Goal: Check status: Check status

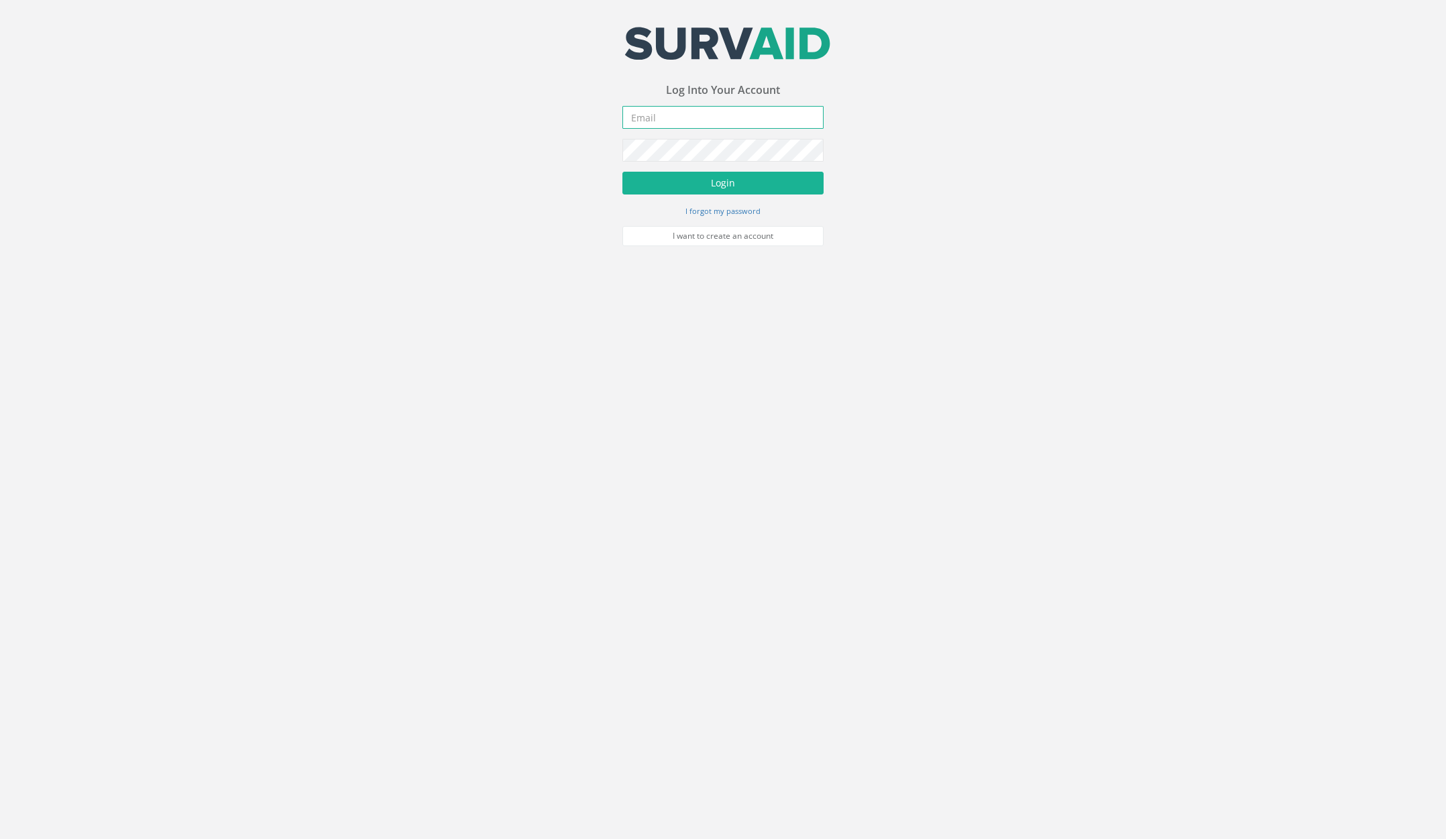
click at [757, 120] on input "email" at bounding box center [723, 117] width 201 height 23
type input "[PERSON_NAME][EMAIL_ADDRESS][PERSON_NAME][DOMAIN_NAME]"
click at [780, 178] on button "Login" at bounding box center [723, 183] width 201 height 23
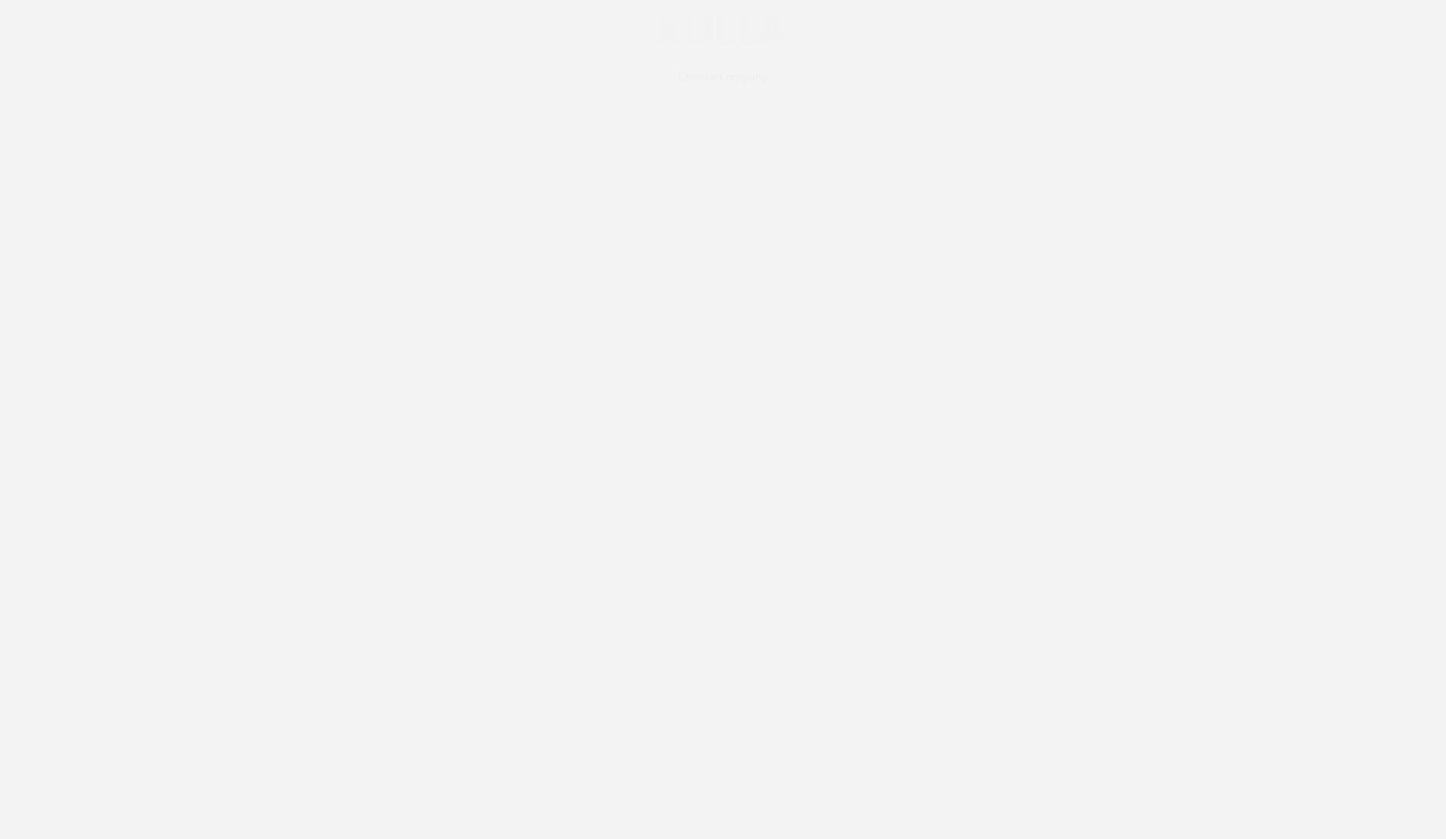
scroll to position [6611, 0]
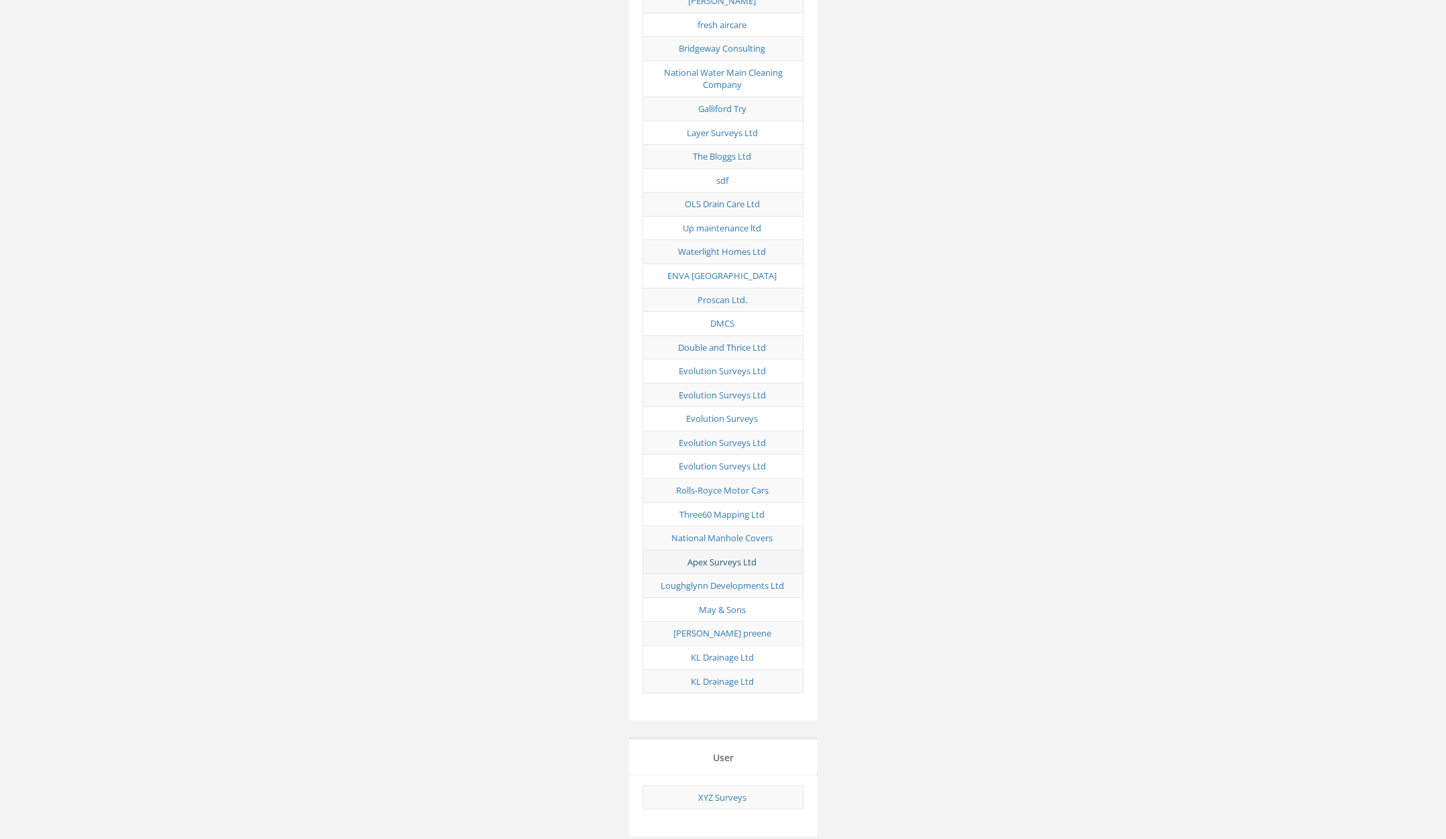
click at [735, 556] on link "Apex Surveys Ltd" at bounding box center [722, 562] width 69 height 12
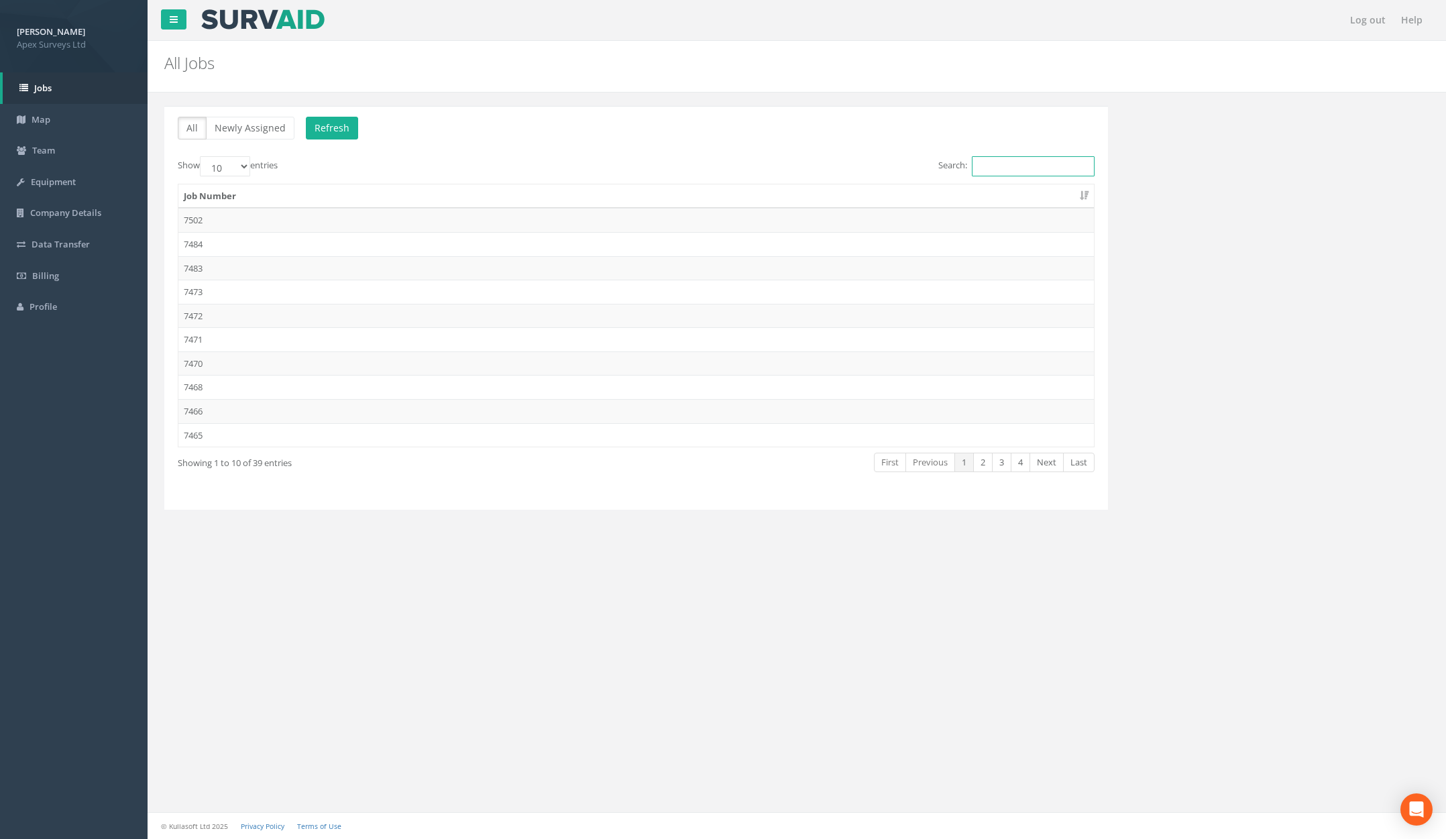
click at [984, 169] on input "Search:" at bounding box center [1033, 166] width 123 height 20
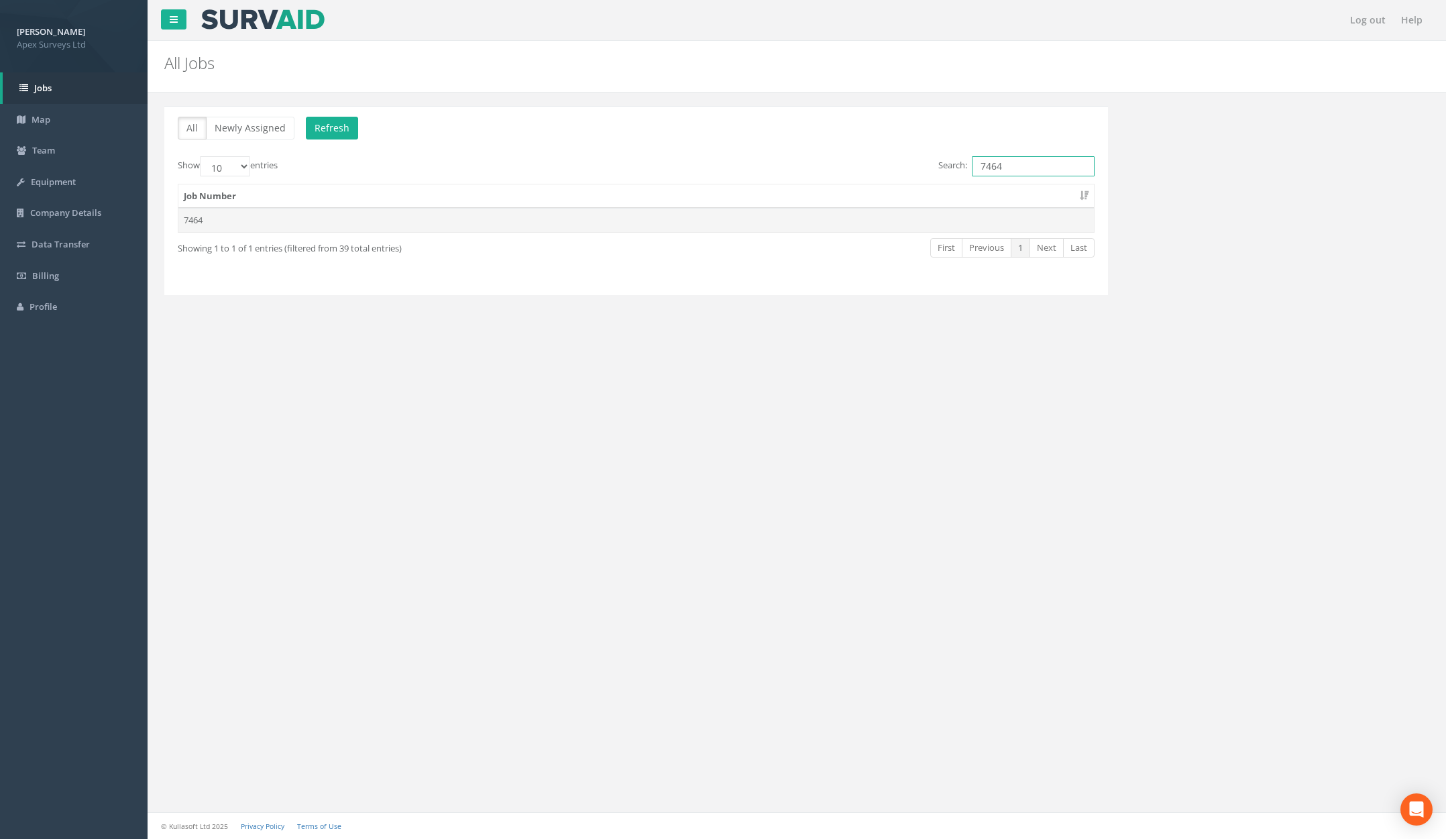
type input "7464"
click at [274, 226] on td "7464" at bounding box center [636, 220] width 916 height 24
